Goal: Task Accomplishment & Management: Complete application form

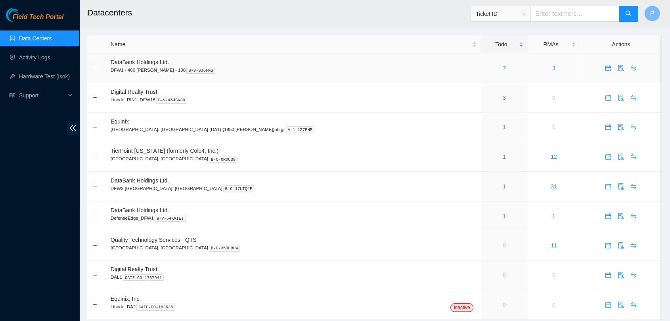
click at [481, 72] on td "7" at bounding box center [504, 68] width 47 height 30
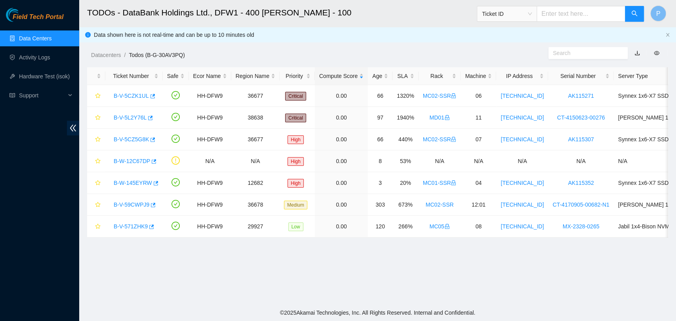
click at [52, 35] on link "Data Centers" at bounding box center [35, 38] width 32 height 6
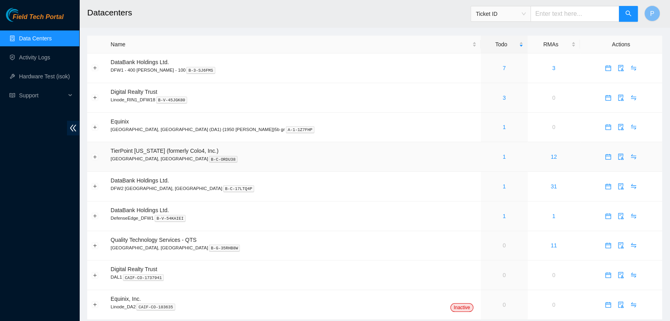
click at [481, 161] on td "1" at bounding box center [504, 157] width 47 height 30
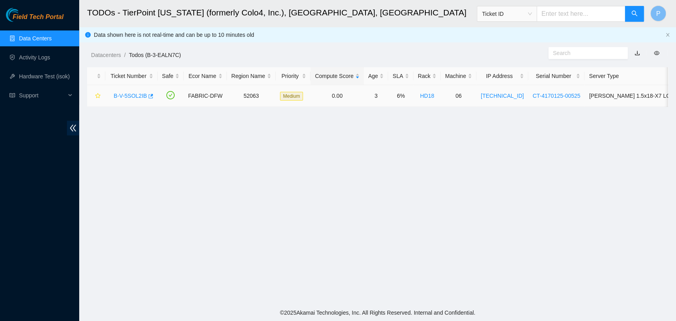
click at [125, 93] on link "B-V-5SOL2IB" at bounding box center [130, 96] width 33 height 6
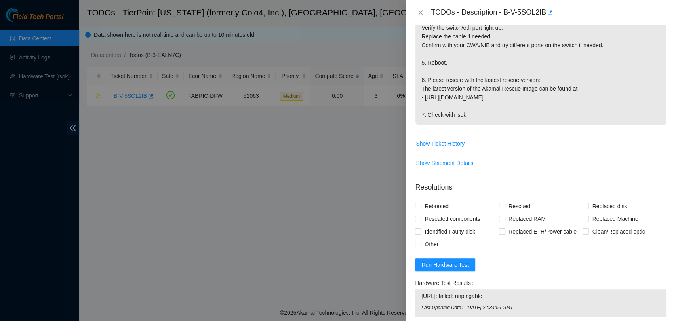
scroll to position [219, 0]
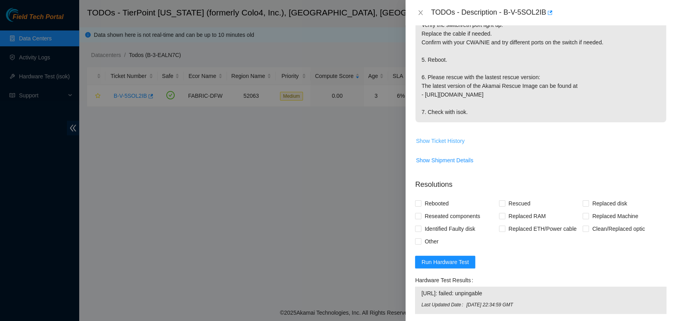
click at [435, 145] on span "Show Ticket History" at bounding box center [440, 141] width 49 height 9
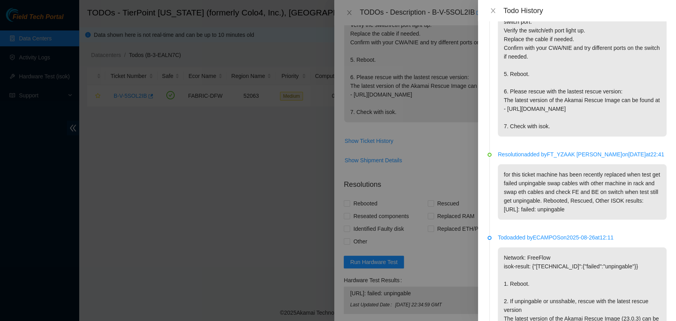
scroll to position [0, 0]
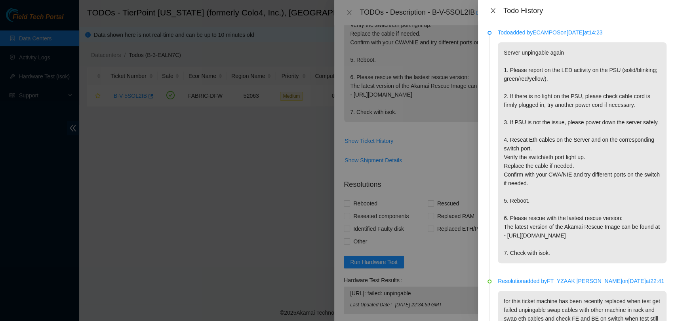
click at [494, 10] on icon "close" at bounding box center [493, 10] width 4 height 5
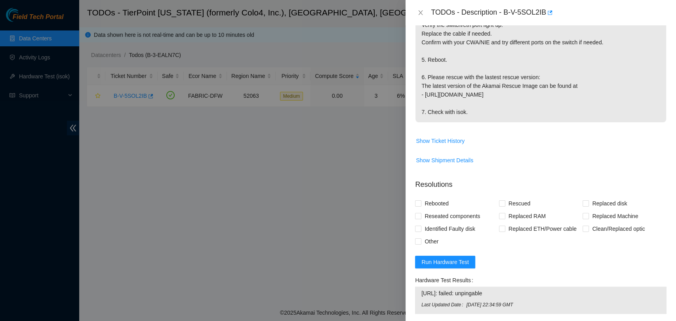
click at [419, 8] on div "TODOs - Description - B-V-5SOL2IB" at bounding box center [541, 12] width 252 height 13
click at [422, 12] on icon "close" at bounding box center [421, 13] width 6 height 6
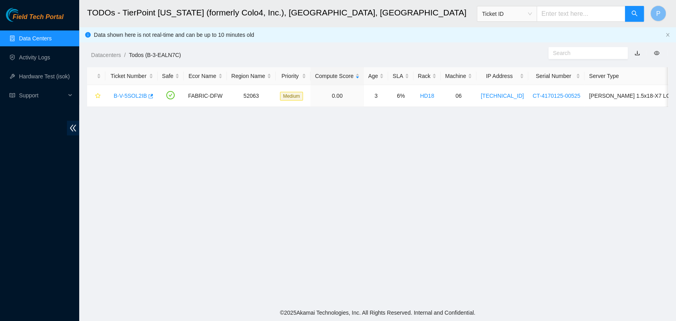
scroll to position [212, 0]
click at [48, 54] on link "Activity Logs" at bounding box center [34, 57] width 31 height 6
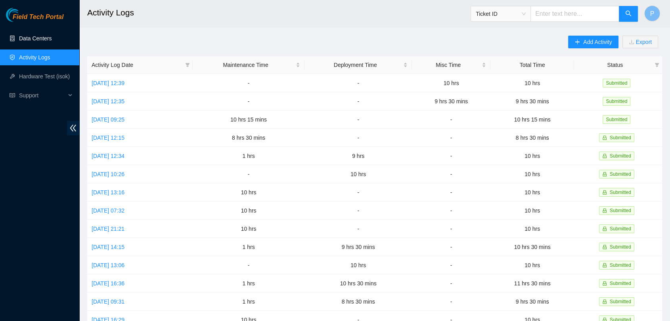
click at [52, 36] on link "Data Centers" at bounding box center [35, 38] width 32 height 6
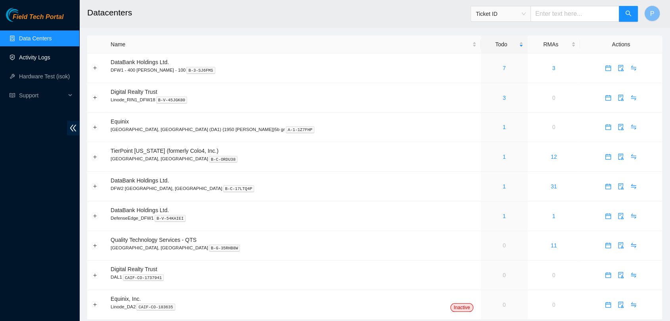
click at [50, 54] on link "Activity Logs" at bounding box center [34, 57] width 31 height 6
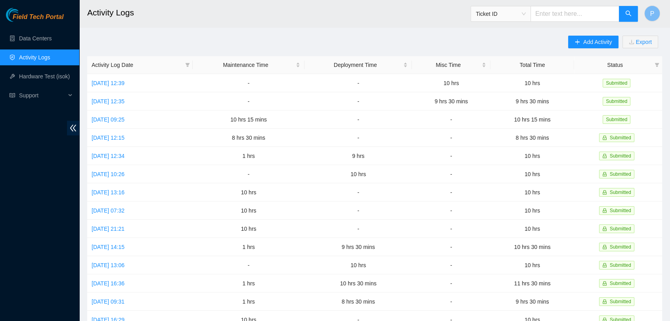
click at [198, 19] on h2 "Activity Logs" at bounding box center [316, 12] width 458 height 25
click at [124, 84] on link "[DATE] 12:39" at bounding box center [108, 83] width 33 height 6
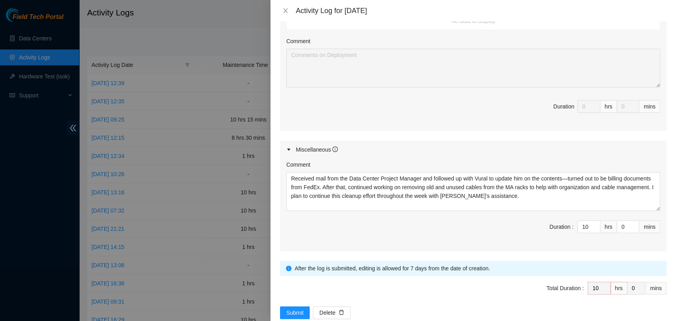
scroll to position [334, 0]
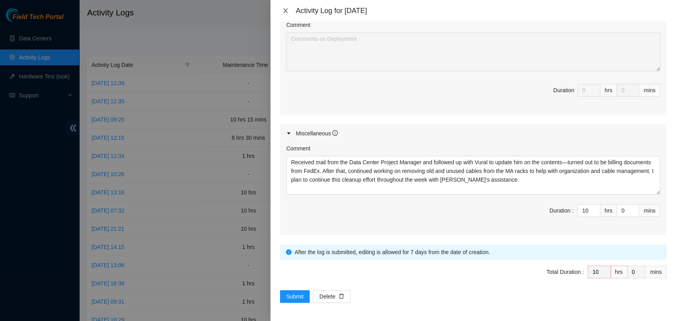
click at [285, 13] on icon "close" at bounding box center [285, 11] width 6 height 6
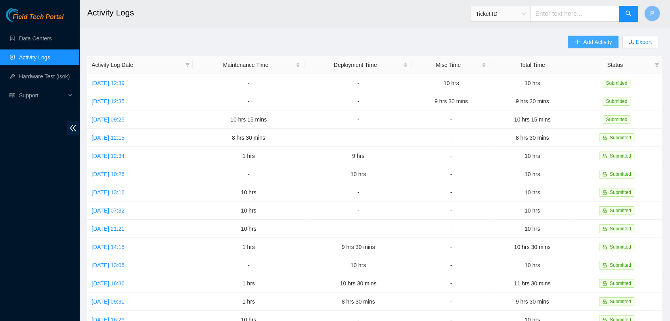
click at [595, 48] on button "Add Activity" at bounding box center [593, 42] width 50 height 13
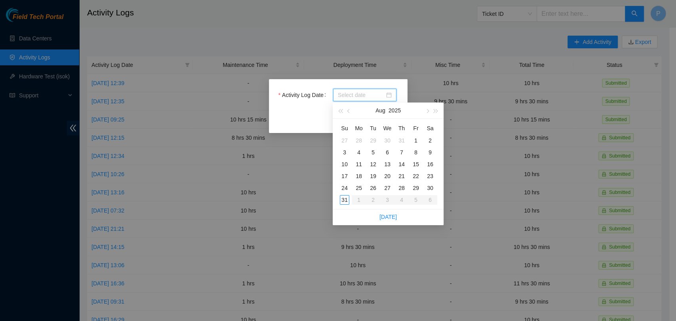
click at [353, 96] on input "Activity Log Date" at bounding box center [361, 95] width 47 height 9
type input "2025-08-27"
type input "2025-08-31"
type input "2025-08-28"
click at [401, 190] on div "28" at bounding box center [402, 188] width 10 height 10
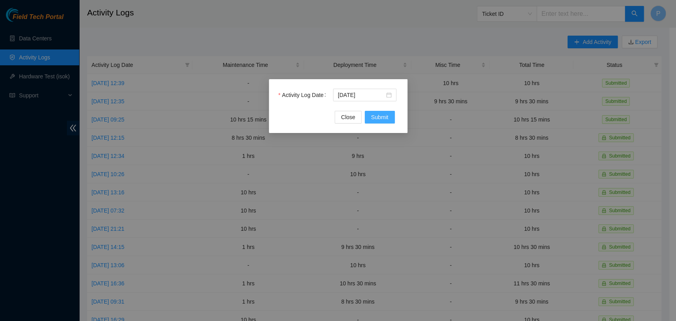
click at [380, 114] on span "Submit" at bounding box center [379, 117] width 17 height 9
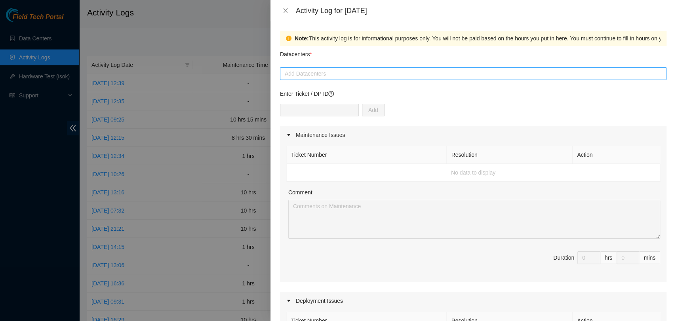
click at [383, 74] on div at bounding box center [473, 74] width 383 height 10
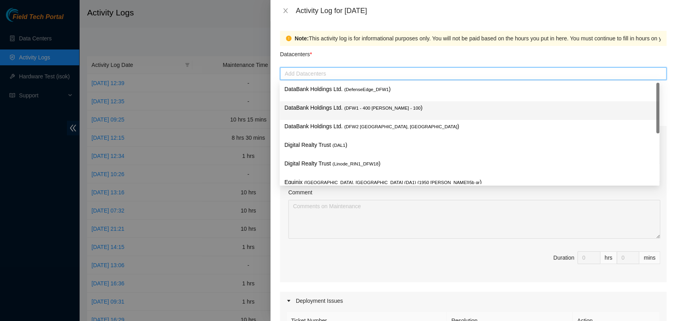
click at [380, 111] on p "DataBank Holdings Ltd. ( DFW1 - 400 S. Akard - 100 )" at bounding box center [469, 107] width 370 height 9
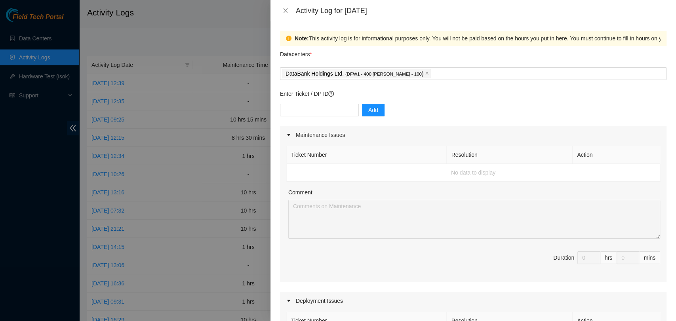
click at [475, 196] on div "Comment" at bounding box center [474, 194] width 372 height 12
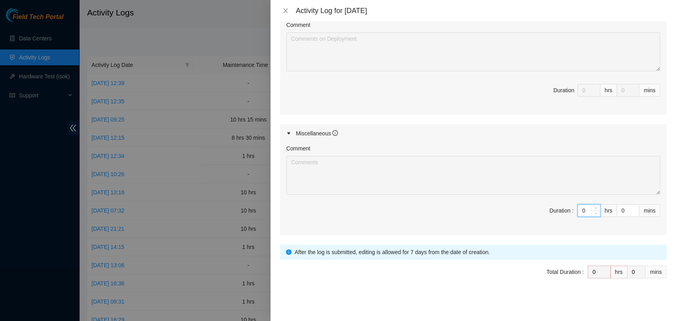
click at [578, 210] on input "0" at bounding box center [589, 211] width 22 height 12
type input "10"
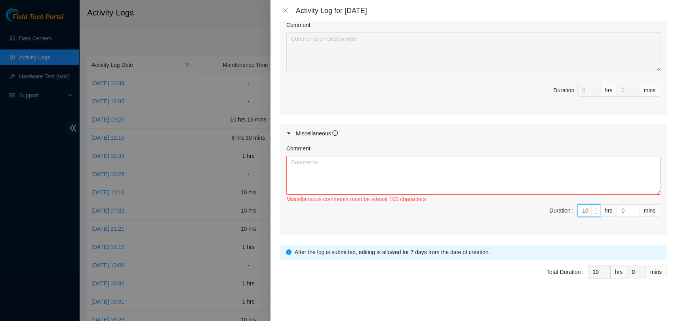
type input "10"
click at [583, 188] on textarea "Comment" at bounding box center [473, 175] width 374 height 39
paste textarea "Continued the cleanup of the cage containing unused cables, with Joshua assisti…"
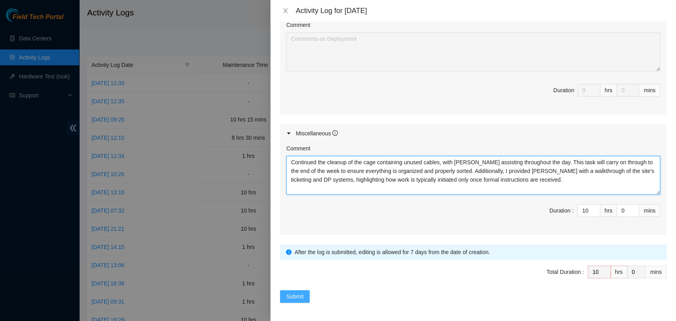
type textarea "Continued the cleanup of the cage containing unused cables, with Joshua assisti…"
click at [295, 300] on span "Submit" at bounding box center [294, 296] width 17 height 9
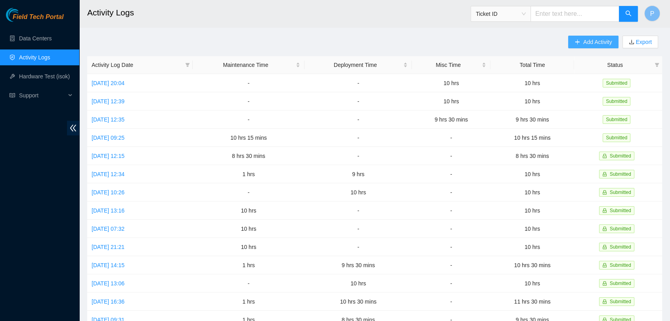
click at [576, 44] on icon "plus" at bounding box center [577, 42] width 6 height 6
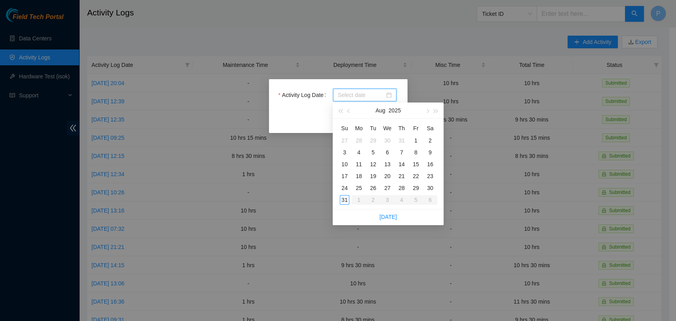
click at [372, 99] on input "Activity Log Date" at bounding box center [361, 95] width 47 height 9
type input "2025-08-29"
click at [416, 185] on div "29" at bounding box center [416, 188] width 10 height 10
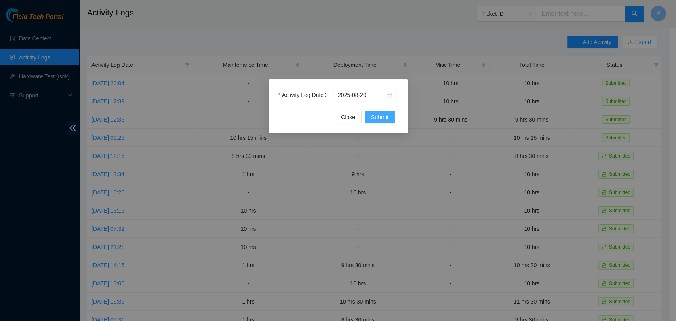
click at [366, 118] on button "Submit" at bounding box center [380, 117] width 30 height 13
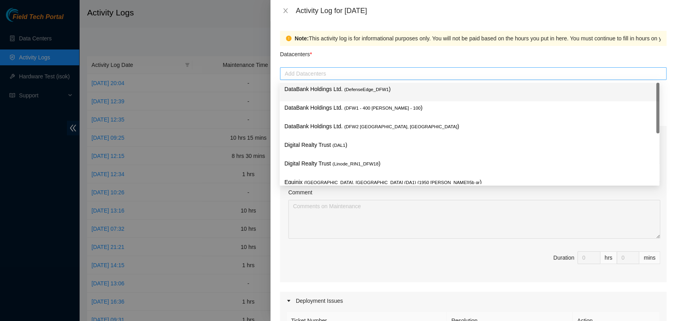
click at [377, 78] on div at bounding box center [473, 74] width 383 height 10
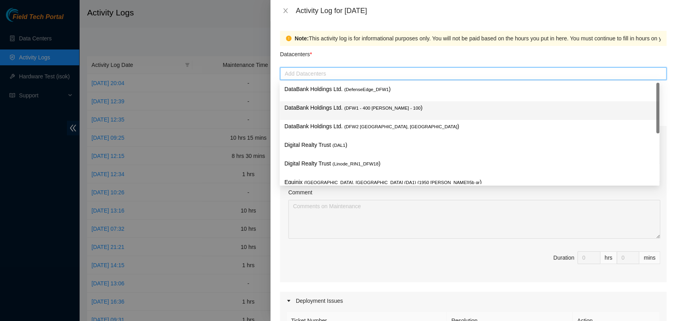
click at [383, 103] on p "DataBank Holdings Ltd. ( DFW1 - 400 S. Akard - 100 )" at bounding box center [469, 107] width 370 height 9
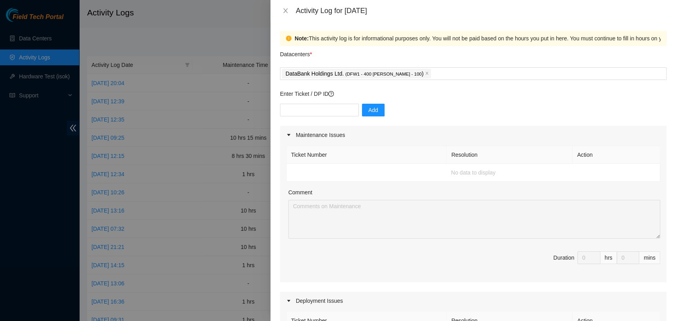
drag, startPoint x: 425, startPoint y: 224, endPoint x: 409, endPoint y: 251, distance: 31.7
click at [409, 251] on div "Ticket Number Resolution Action No data to display Comment Duration 0 hrs 0 mins" at bounding box center [473, 213] width 387 height 138
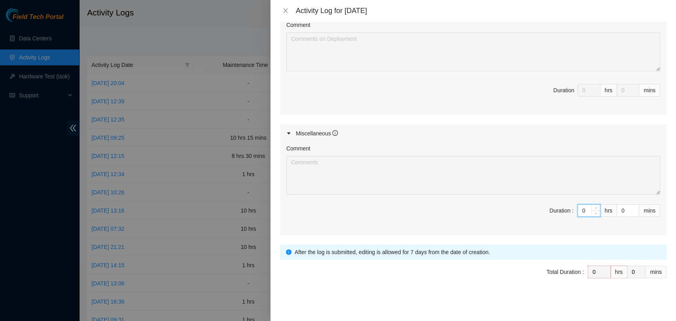
click at [578, 208] on input "0" at bounding box center [589, 211] width 22 height 12
click at [583, 208] on input "0" at bounding box center [589, 211] width 22 height 12
type input "9"
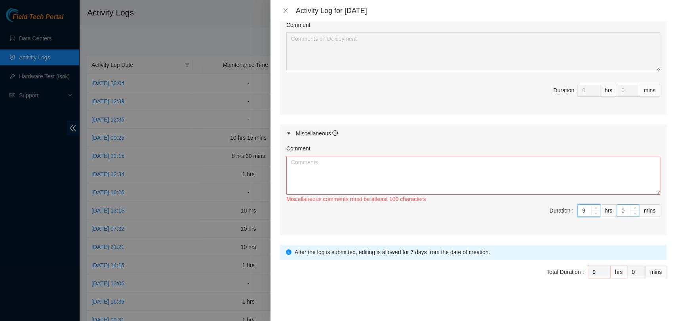
type input "9"
click at [617, 211] on input "0" at bounding box center [628, 211] width 22 height 12
type input "30"
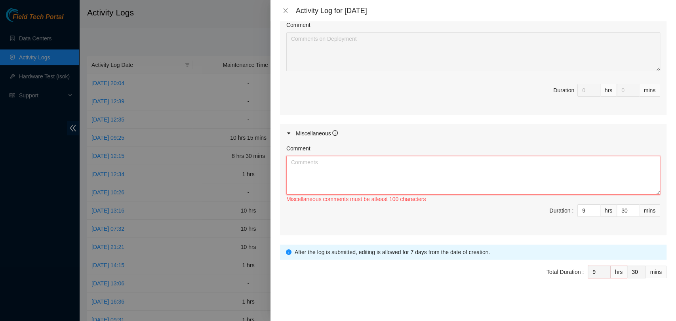
click at [618, 180] on textarea "Comment" at bounding box center [473, 175] width 374 height 39
paste textarea "Continued with the clean up of the cage of unused cables with the assistance of…"
type textarea "Continued with the clean up of the cage of unused cables with the assistance of…"
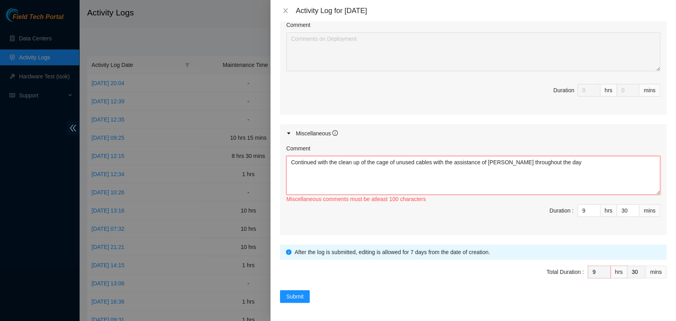
drag, startPoint x: 565, startPoint y: 161, endPoint x: 221, endPoint y: 134, distance: 344.5
click at [221, 134] on div "Activity Log for 29-08-2025 Note: This activity log is for informational purpos…" at bounding box center [338, 160] width 676 height 321
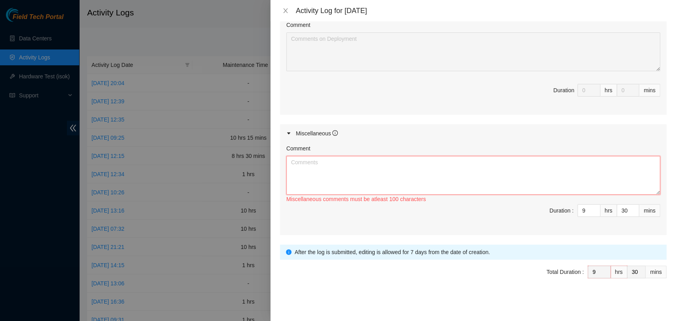
paste textarea "As today was an Akamai Wellness Day and most regular tasks were on hold, I took…"
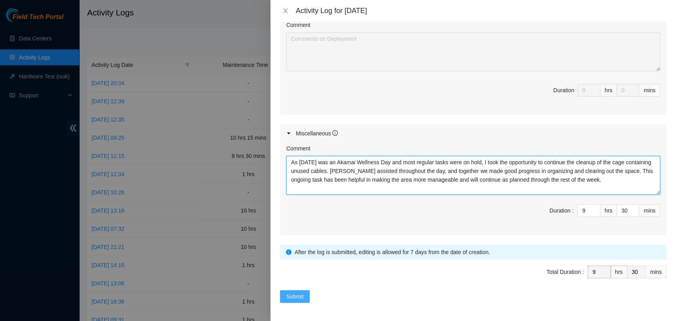
type textarea "As today was an Akamai Wellness Day and most regular tasks were on hold, I took…"
click at [296, 292] on span "Submit" at bounding box center [294, 296] width 17 height 9
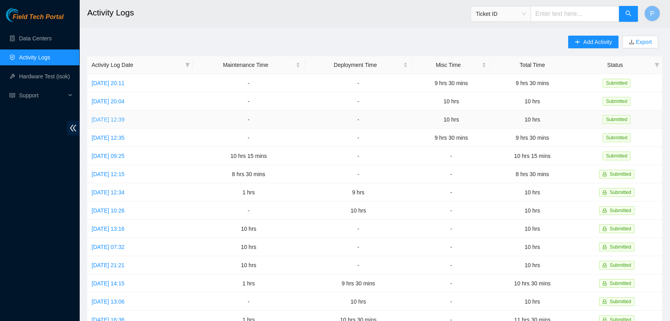
click at [124, 118] on link "[DATE] 12:39" at bounding box center [108, 119] width 33 height 6
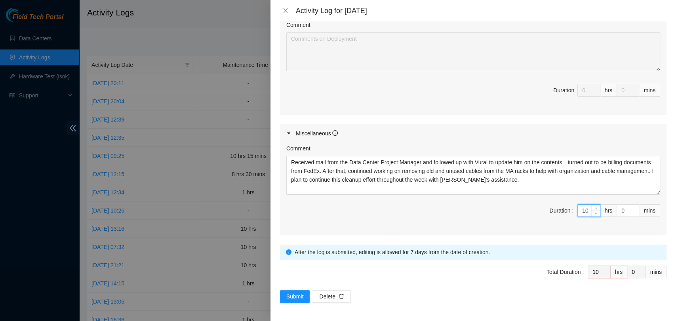
click at [582, 206] on input "10" at bounding box center [589, 211] width 22 height 12
type input "1"
type input "0"
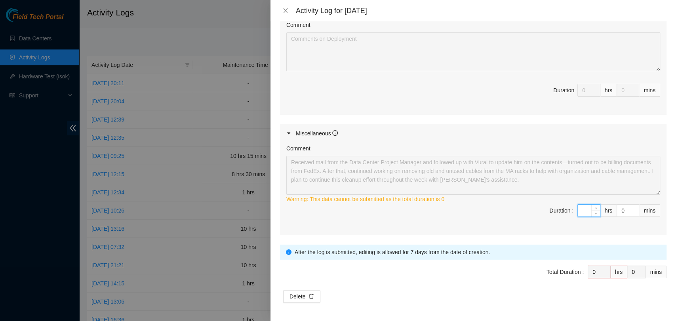
type input "9"
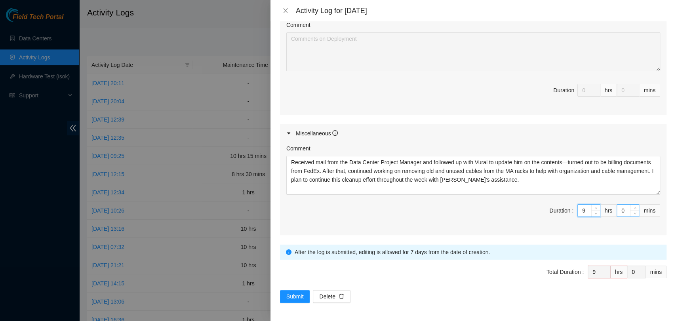
type input "9"
click at [618, 210] on input "0" at bounding box center [628, 211] width 22 height 12
type input "4"
type input "45"
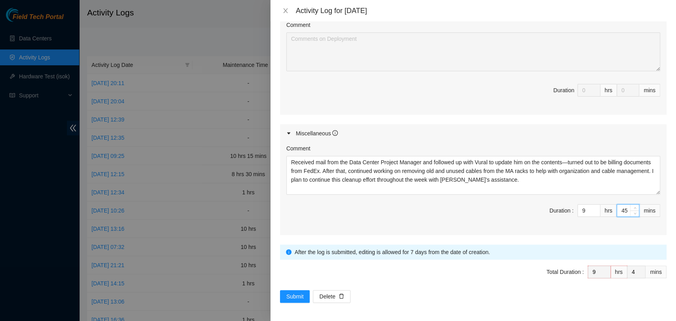
type input "45"
click at [283, 293] on button "Submit" at bounding box center [295, 296] width 30 height 13
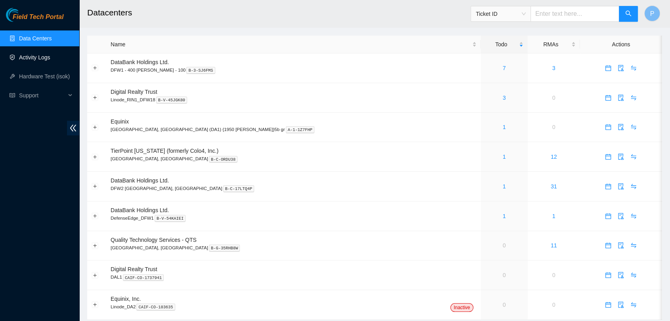
click at [46, 57] on link "Activity Logs" at bounding box center [34, 57] width 31 height 6
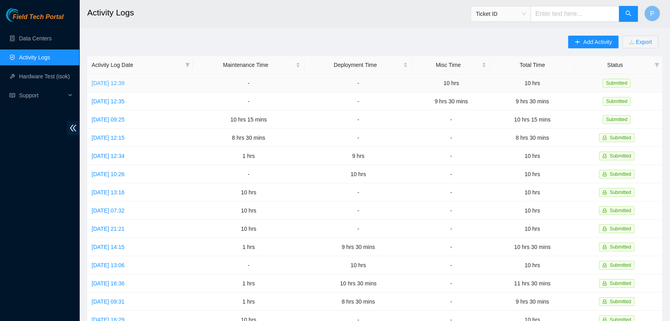
click at [110, 86] on link "[DATE] 12:39" at bounding box center [108, 83] width 33 height 6
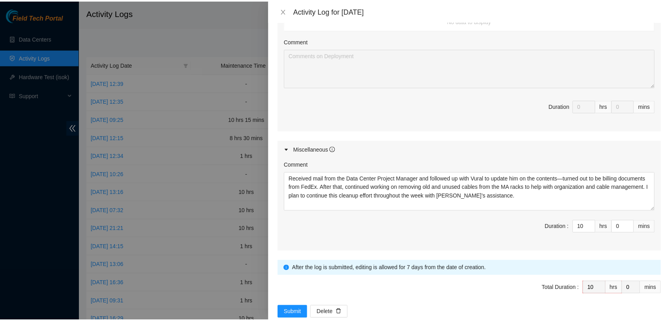
scroll to position [318, 0]
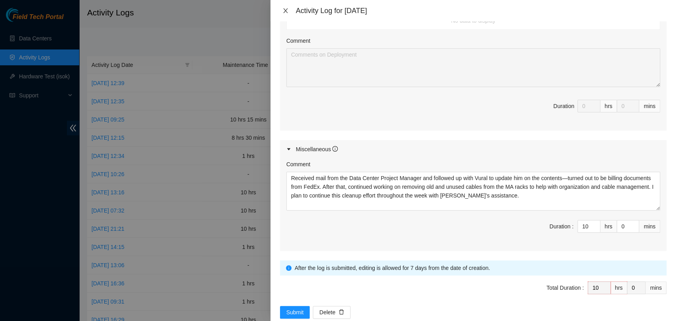
click at [285, 8] on icon "close" at bounding box center [285, 11] width 6 height 6
